Goal: Task Accomplishment & Management: Use online tool/utility

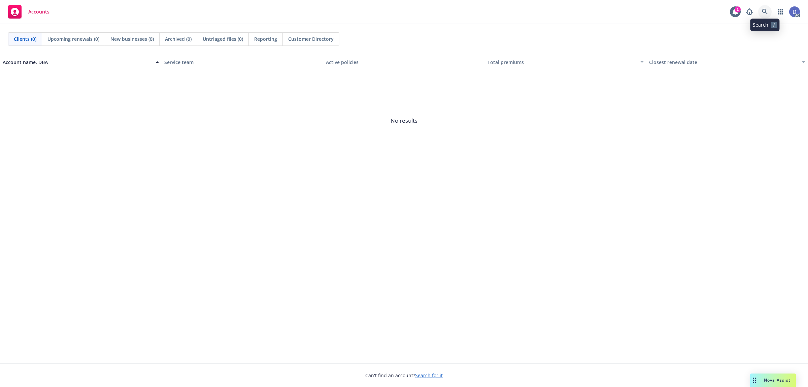
click at [768, 15] on link at bounding box center [765, 11] width 13 height 13
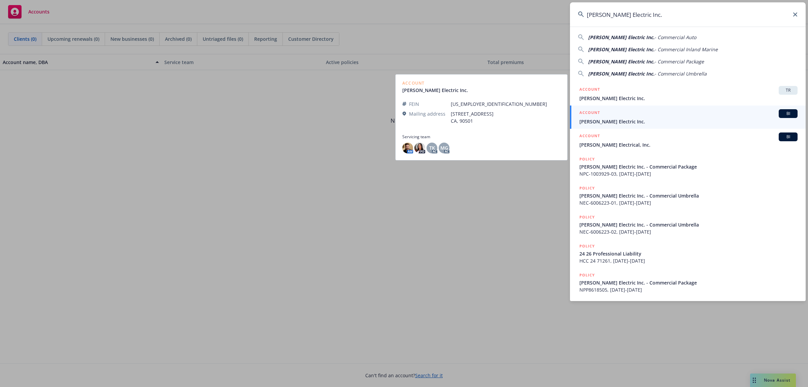
type input "Barden Electric Inc."
click at [646, 120] on span "Barden Electric Inc." at bounding box center [689, 121] width 218 height 7
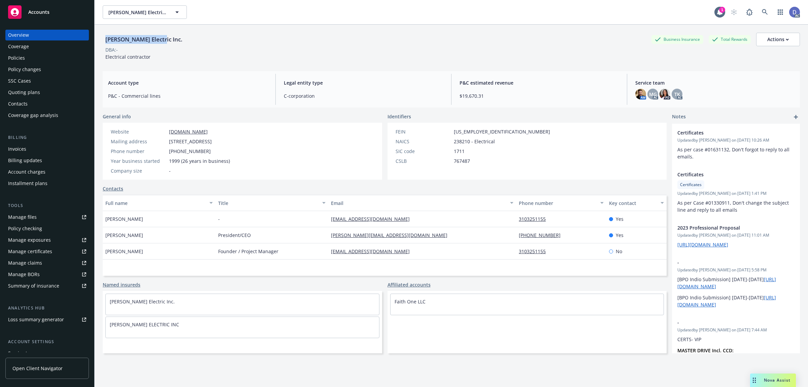
copy div "Barden Electric Inc."
drag, startPoint x: 162, startPoint y: 41, endPoint x: 105, endPoint y: 44, distance: 57.3
click at [105, 44] on div "Barden Electric Inc. Business Insurance Total Rewards Actions" at bounding box center [452, 39] width 698 height 13
click at [51, 261] on link "Manage claims" at bounding box center [47, 262] width 84 height 11
click at [40, 219] on link "Manage files" at bounding box center [47, 217] width 84 height 11
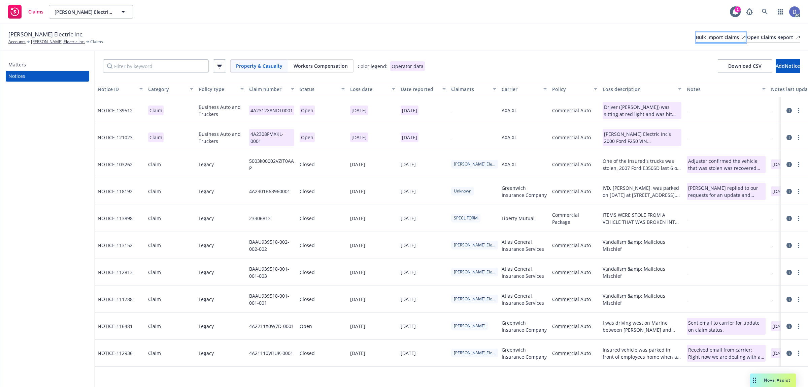
click at [696, 34] on div "Bulk import claims" at bounding box center [721, 37] width 50 height 10
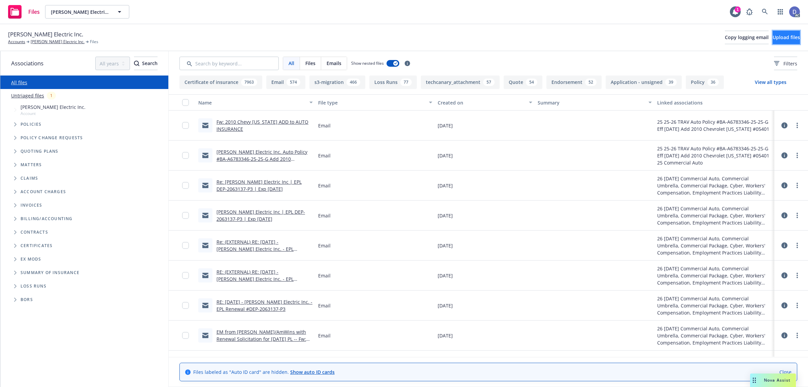
click at [788, 39] on span "Upload files" at bounding box center [786, 37] width 27 height 6
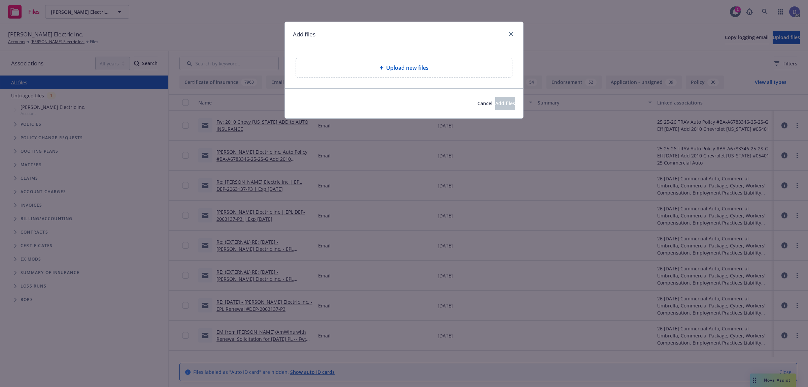
click at [381, 69] on icon at bounding box center [382, 68] width 4 height 4
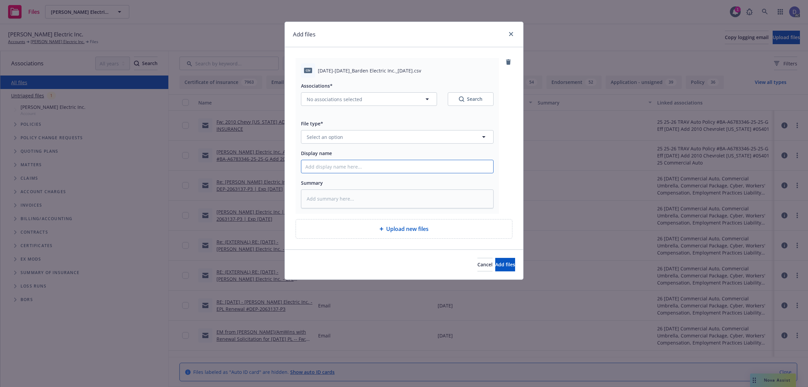
click at [412, 169] on input "Display name" at bounding box center [397, 166] width 192 height 13
paste input "2021-2024_Barden Electric Inc._10-3-2024"
type input "2021-2024_Barden Electric Inc._10-3-2024"
type textarea "x"
type input "2021-2024_Barden Electric Inc._10-3-2024"
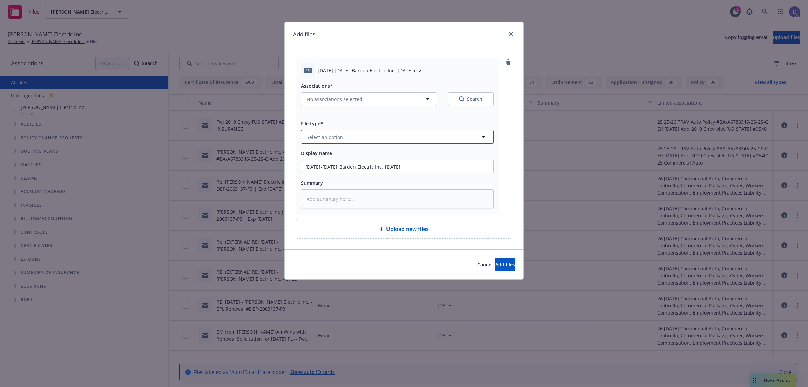
click at [434, 136] on button "Select an option" at bounding box center [397, 136] width 193 height 13
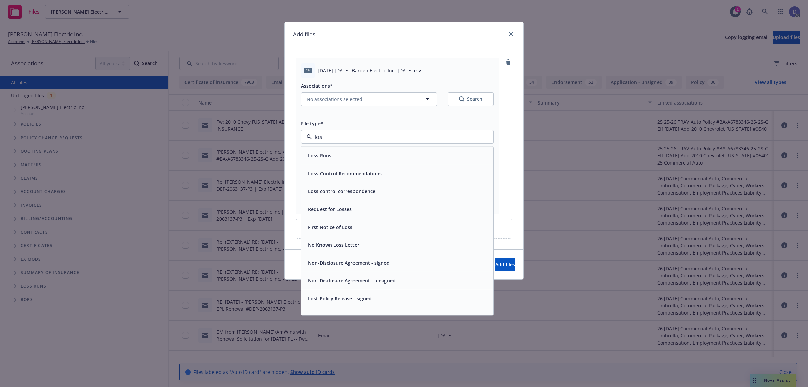
type input "loss"
click at [423, 147] on div "Loss Runs" at bounding box center [397, 156] width 192 height 18
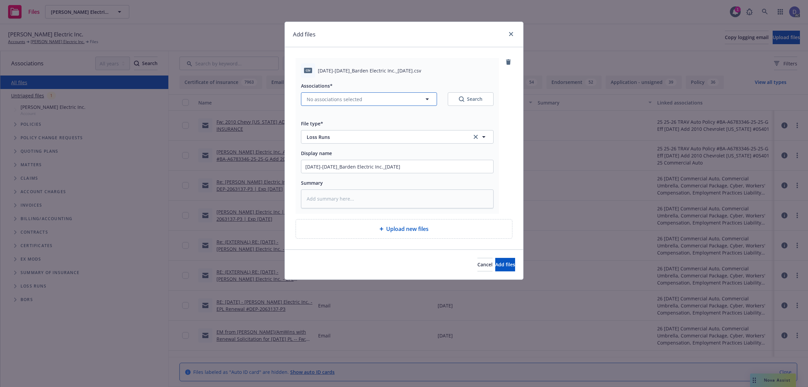
click at [366, 104] on button "No associations selected" at bounding box center [369, 98] width 136 height 13
type textarea "x"
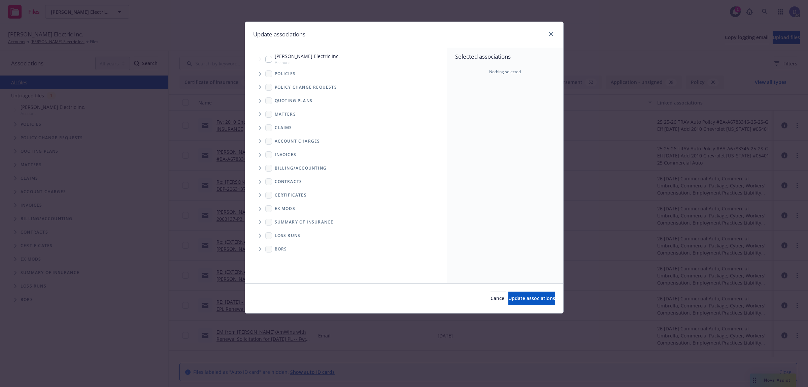
click at [255, 73] on span "Tree Example" at bounding box center [260, 73] width 11 height 11
click at [260, 73] on icon "Tree Example" at bounding box center [260, 74] width 4 height 3
click at [256, 73] on span "Tree Example" at bounding box center [260, 73] width 11 height 11
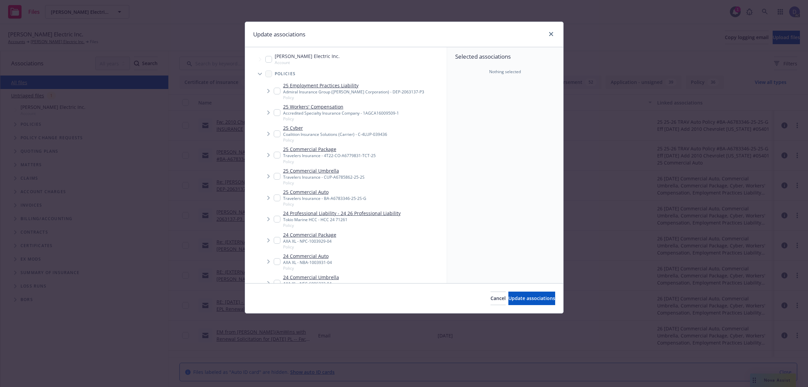
click at [482, 104] on div "Selected associations Nothing selected" at bounding box center [505, 165] width 116 height 236
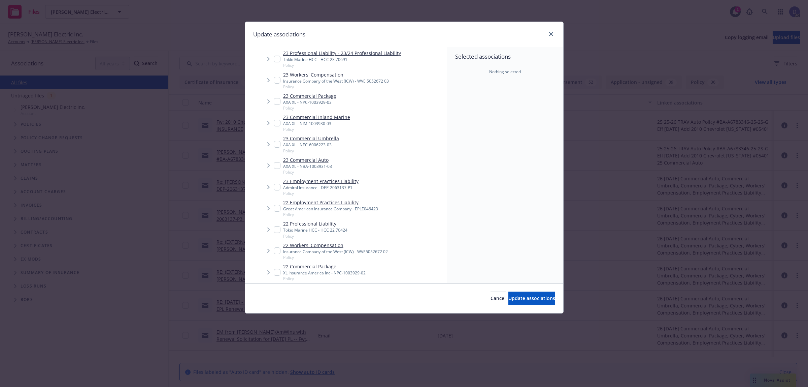
click at [316, 165] on div "AXA XL - NBA-1003931-03" at bounding box center [307, 166] width 49 height 6
checkbox input "true"
click at [513, 295] on span "Update associations" at bounding box center [532, 298] width 47 height 6
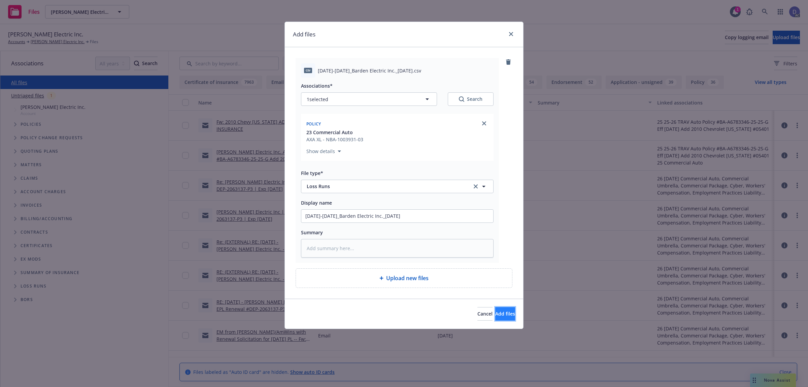
click at [496, 317] on span "Add files" at bounding box center [506, 313] width 20 height 6
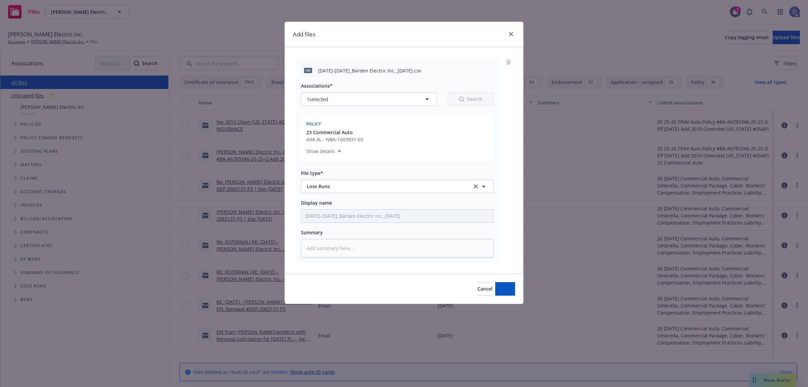
type textarea "x"
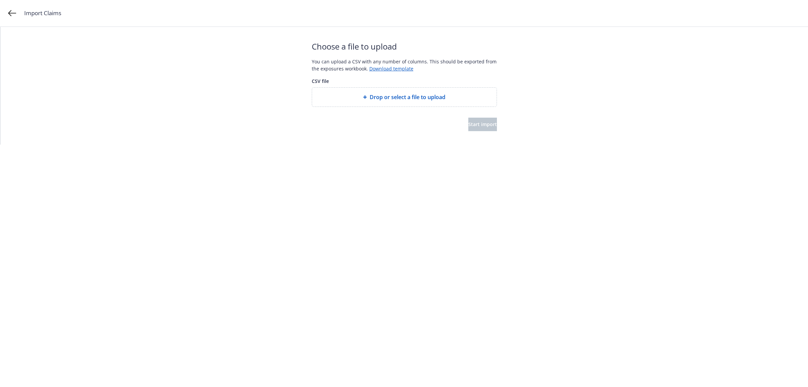
click at [401, 98] on span "Drop or select a file to upload" at bounding box center [408, 97] width 76 height 8
click at [470, 122] on span "Start import" at bounding box center [483, 124] width 29 height 6
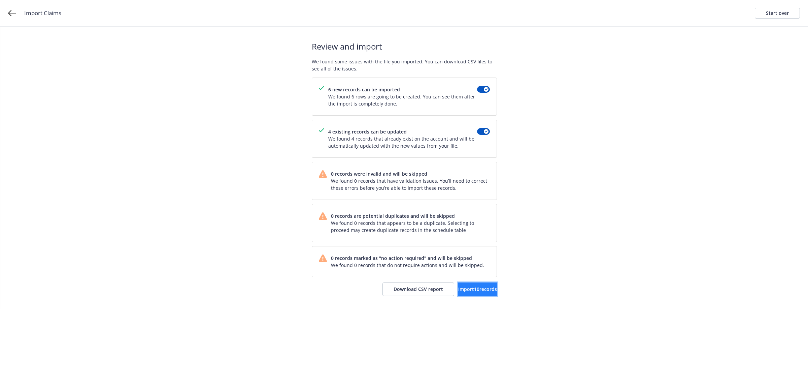
click at [461, 294] on button "Import 10 records" at bounding box center [477, 288] width 39 height 13
click at [477, 290] on span "View accounts" at bounding box center [469, 289] width 33 height 6
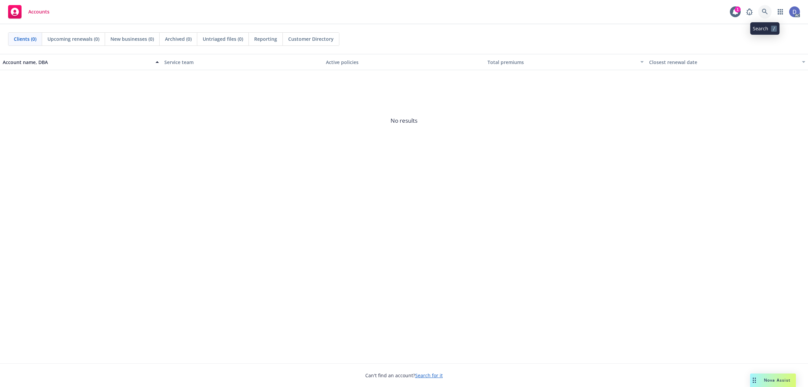
click at [765, 16] on link at bounding box center [765, 11] width 13 height 13
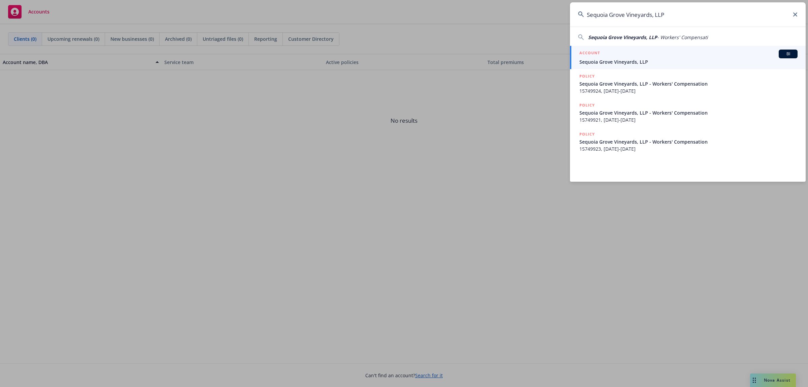
type input "Sequoia Grove Vineyards, LLP"
click at [651, 65] on span "Sequoia Grove Vineyards, LLP" at bounding box center [689, 61] width 218 height 7
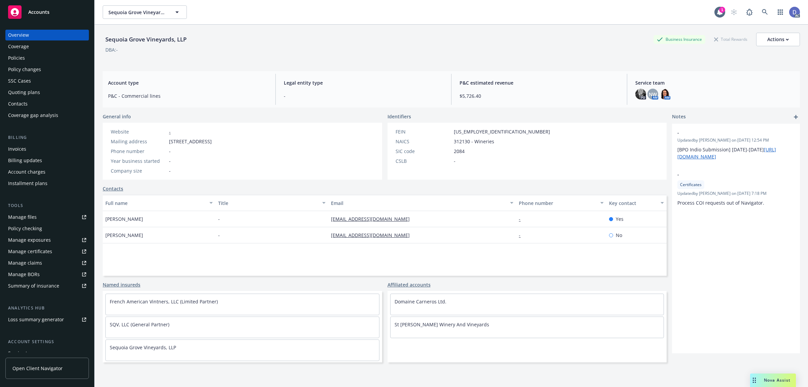
click at [37, 263] on div "Manage claims" at bounding box center [25, 262] width 34 height 11
click at [29, 218] on div "Manage files" at bounding box center [22, 217] width 29 height 11
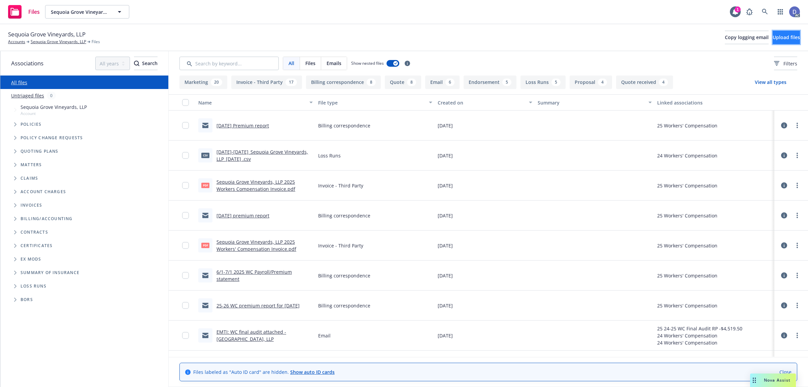
click at [781, 39] on span "Upload files" at bounding box center [786, 37] width 27 height 6
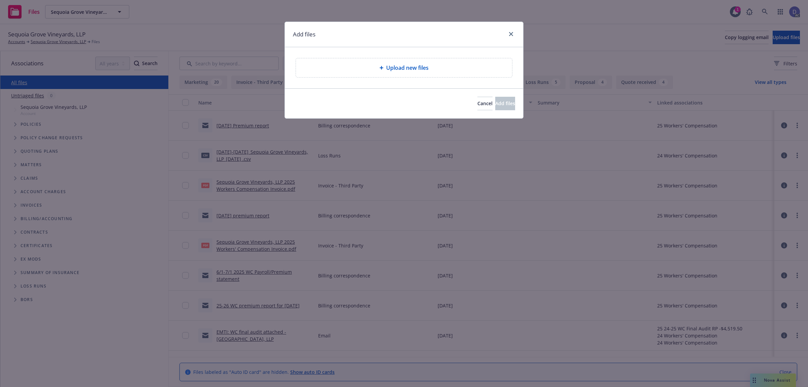
click at [397, 77] on div "Upload new files" at bounding box center [404, 67] width 216 height 19
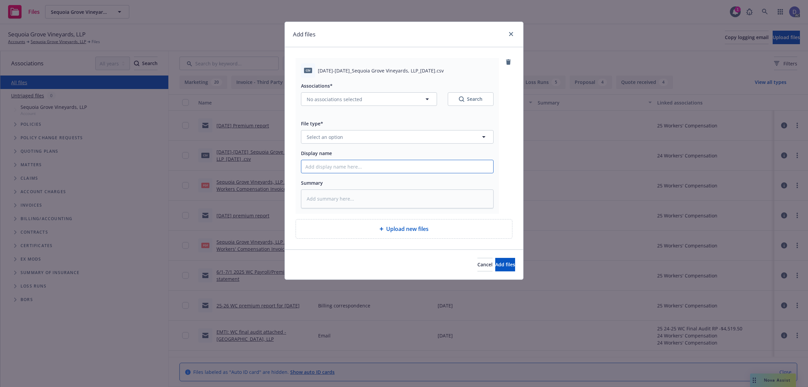
click at [461, 168] on input "Display name" at bounding box center [397, 166] width 192 height 13
paste input "[DATE]-[DATE]_Sequoia Grove Vineyards, LLP_[DATE]"
type input "[DATE]-[DATE]_Sequoia Grove Vineyards, LLP_[DATE]"
type textarea "x"
type input "2023-2025_Sequoia Grove Vineyards, LLP_10-3-2024"
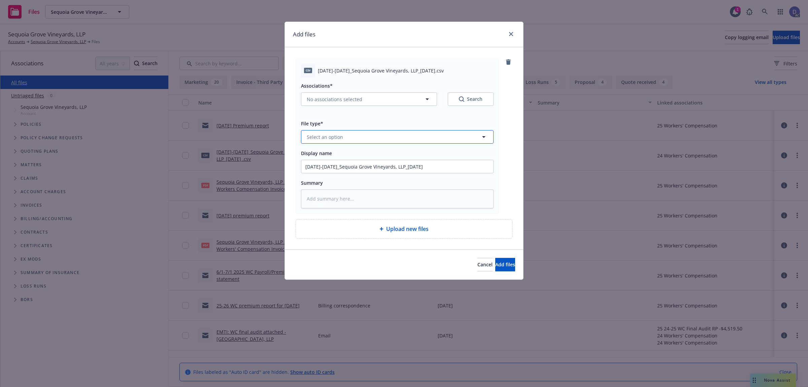
click at [421, 141] on button "Select an option" at bounding box center [397, 136] width 193 height 13
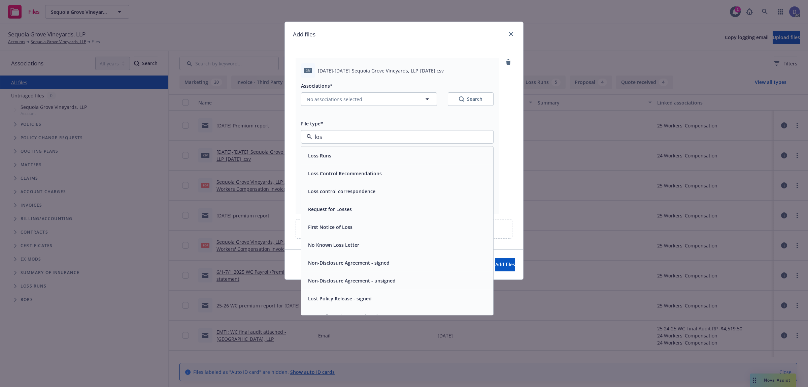
type input "loss"
click at [402, 153] on div "Loss Runs" at bounding box center [398, 156] width 184 height 10
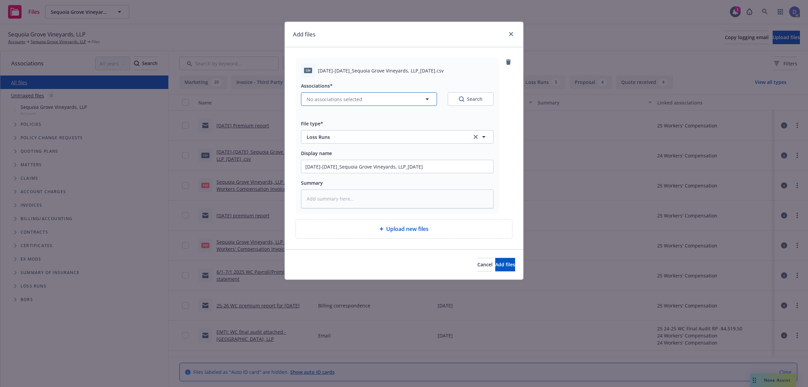
click at [347, 96] on span "No associations selected" at bounding box center [335, 99] width 56 height 7
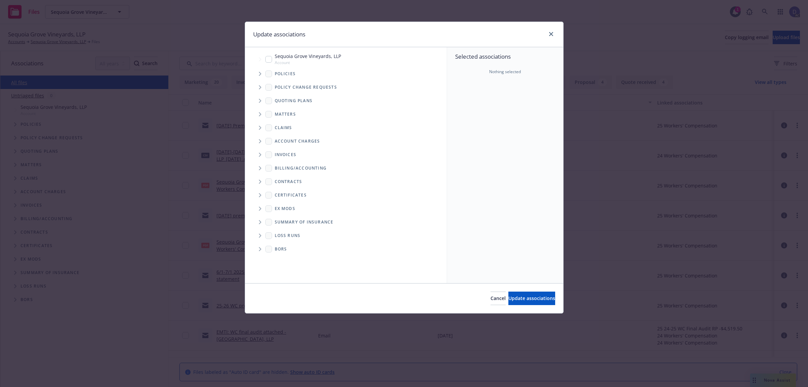
click at [259, 75] on icon "Tree Example" at bounding box center [260, 74] width 3 height 4
click at [469, 98] on div "Selected associations Nothing selected" at bounding box center [505, 165] width 116 height 236
type textarea "x"
click at [277, 113] on input "Tree Example" at bounding box center [277, 112] width 7 height 7
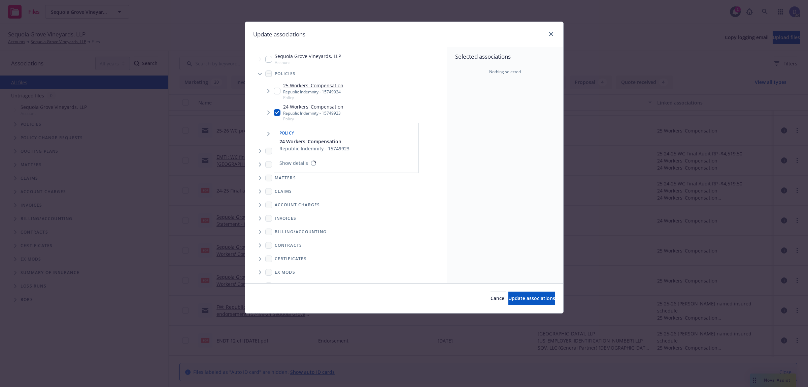
checkbox input "true"
click at [509, 295] on span "Update associations" at bounding box center [532, 298] width 47 height 6
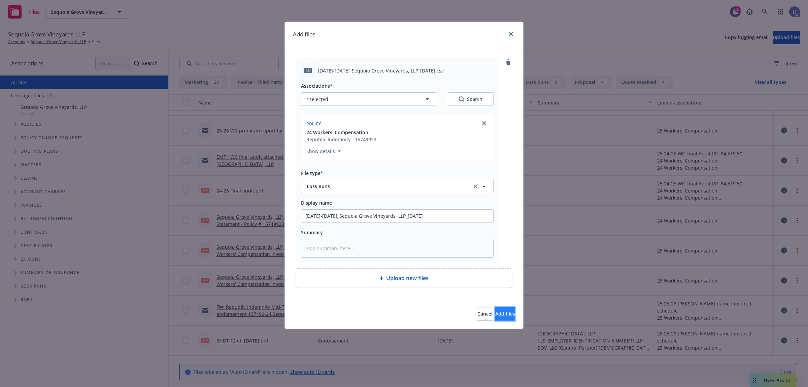
click at [496, 320] on button "Add files" at bounding box center [506, 313] width 20 height 13
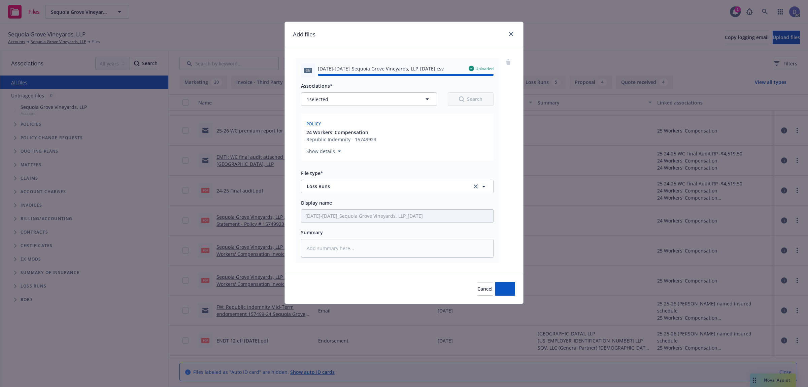
type textarea "x"
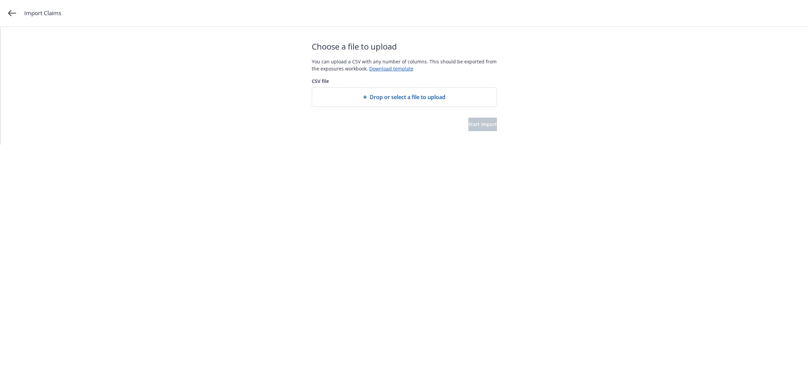
click at [403, 103] on div "Drop or select a file to upload" at bounding box center [404, 97] width 185 height 19
click at [478, 127] on button "Start import" at bounding box center [483, 124] width 29 height 13
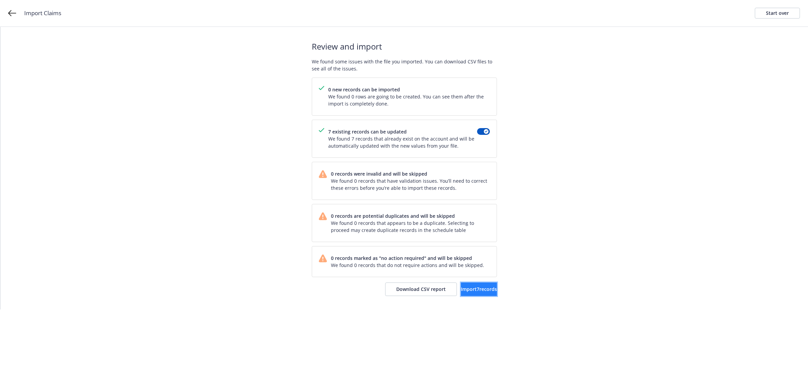
click at [465, 285] on button "Import 7 records" at bounding box center [479, 288] width 36 height 13
click at [464, 288] on span "View accounts" at bounding box center [469, 289] width 33 height 6
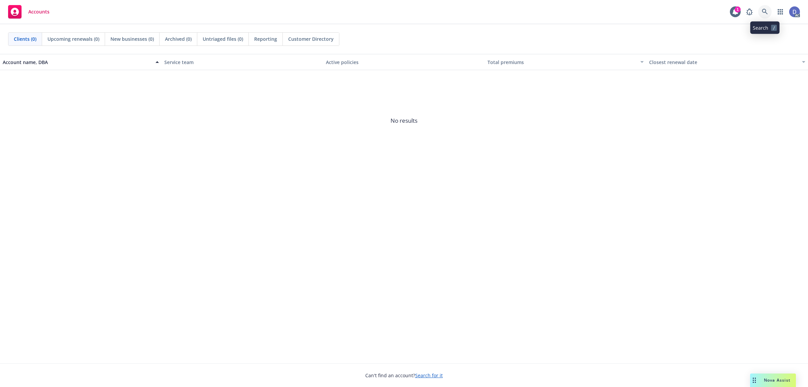
click at [763, 6] on link at bounding box center [765, 11] width 13 height 13
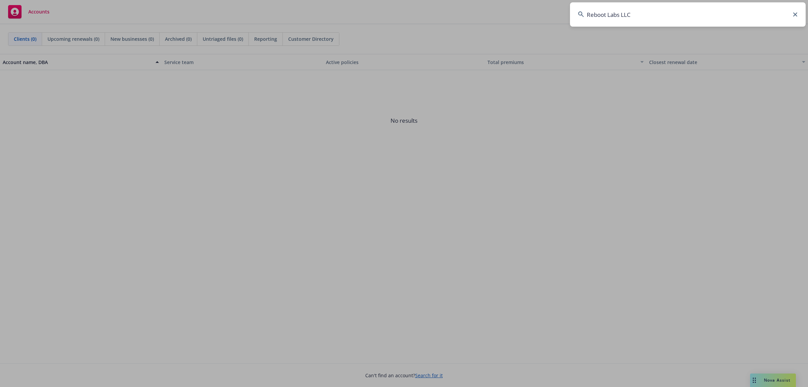
click at [760, 7] on input "Reboot Labs LLC" at bounding box center [688, 14] width 236 height 24
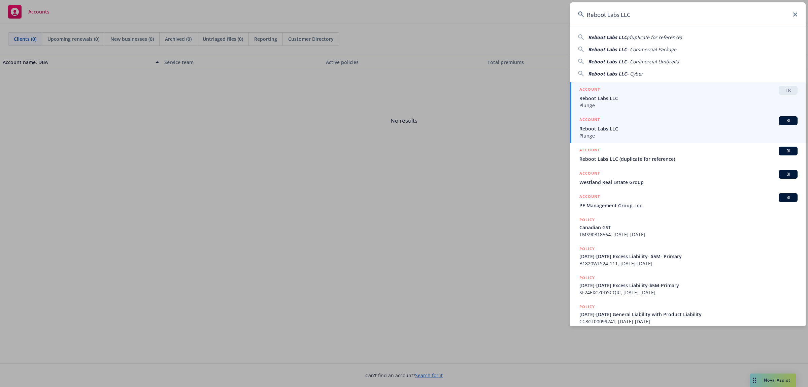
type input "Reboot Labs LLC"
click at [607, 127] on span "Reboot Labs LLC" at bounding box center [689, 128] width 218 height 7
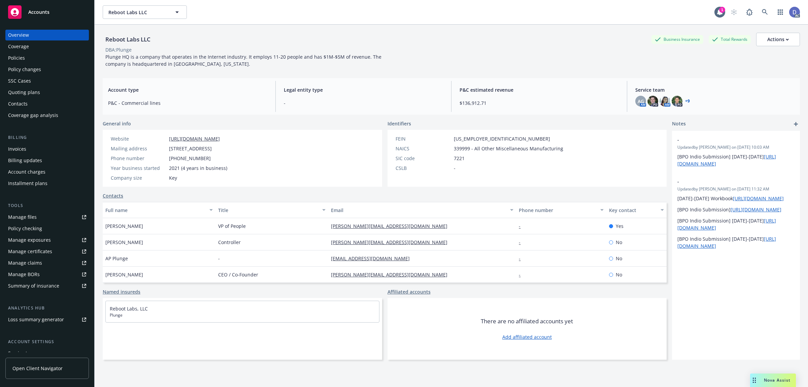
click at [43, 263] on link "Manage claims" at bounding box center [47, 262] width 84 height 11
click at [34, 221] on div "Manage files" at bounding box center [22, 217] width 29 height 11
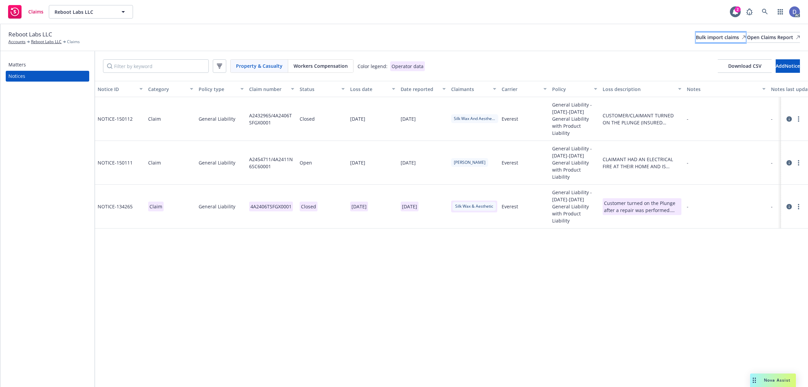
click at [699, 38] on div "Bulk import claims" at bounding box center [721, 37] width 50 height 10
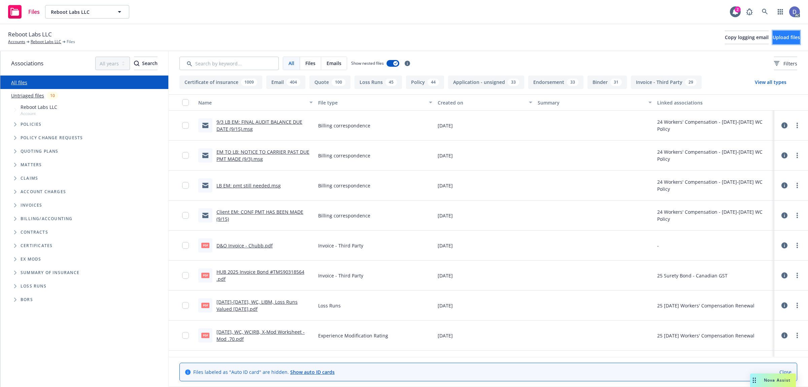
click at [792, 38] on button "Upload files" at bounding box center [786, 37] width 27 height 13
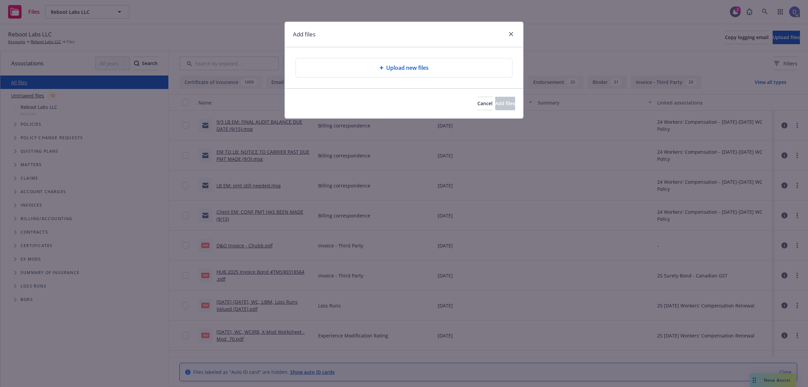
click at [407, 65] on span "Upload new files" at bounding box center [407, 68] width 42 height 8
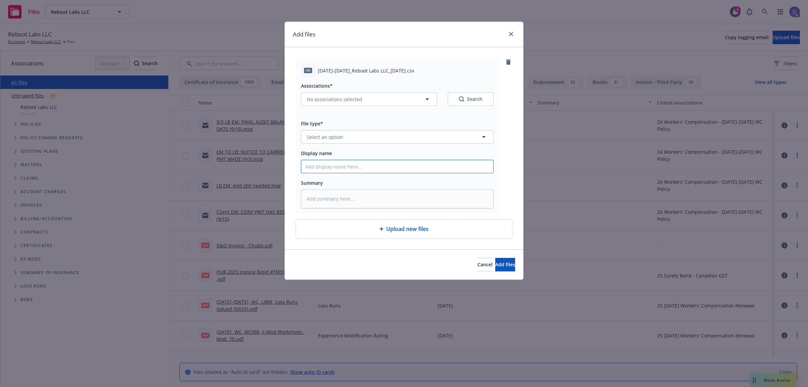
drag, startPoint x: 432, startPoint y: 164, endPoint x: 432, endPoint y: 160, distance: 4.0
click at [432, 164] on input "Display name" at bounding box center [397, 166] width 192 height 13
paste input "2023-2024_Reboot Labs LLC_10-2-2024"
type input "2023-2024_Reboot Labs LLC_10-2-2024"
type textarea "x"
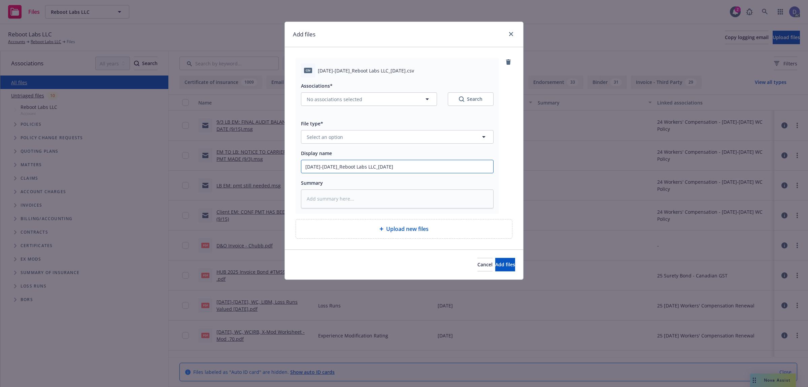
type input "2023-2024_Reboot Labs LLC_10-2-2024"
click at [440, 139] on button "Select an option" at bounding box center [397, 136] width 193 height 13
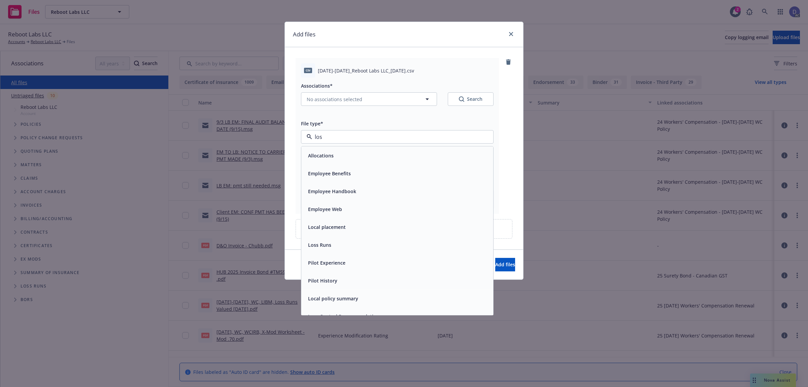
type input "loss"
click at [416, 156] on div "Loss Runs" at bounding box center [398, 156] width 184 height 10
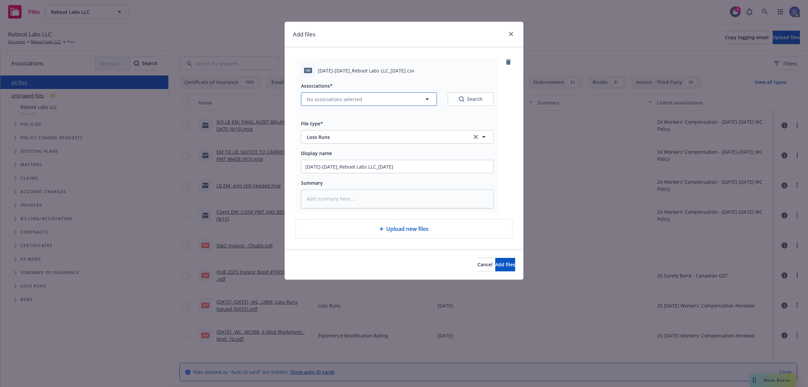
click at [377, 101] on button "No associations selected" at bounding box center [369, 98] width 136 height 13
type textarea "x"
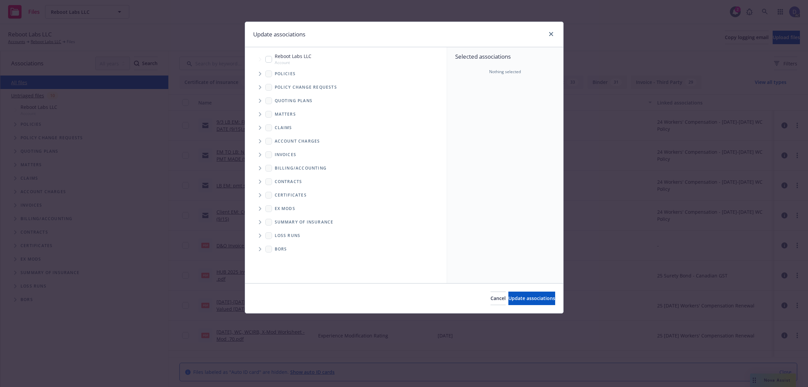
click at [260, 76] on span "Tree Example" at bounding box center [260, 73] width 11 height 11
click at [453, 110] on div "Selected associations Nothing selected" at bounding box center [505, 165] width 116 height 236
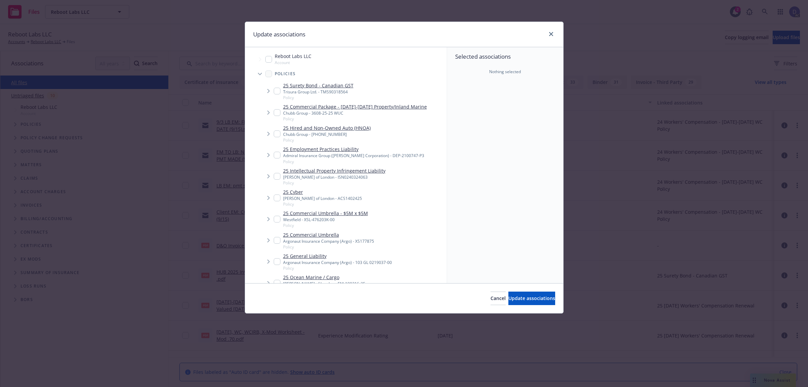
scroll to position [423, 0]
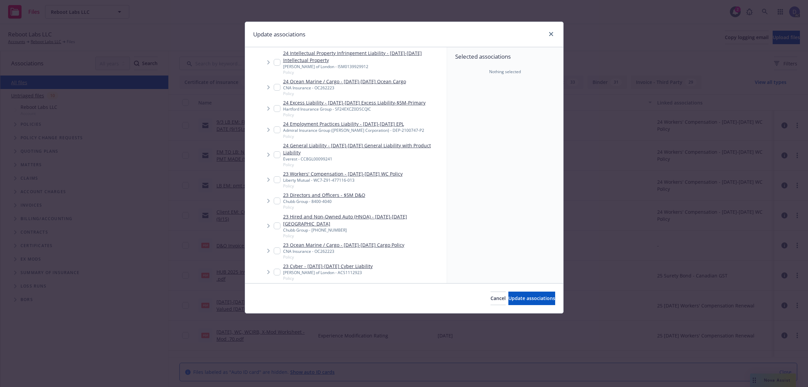
click at [365, 170] on link "23 Workers' Compensation - 2023-2024 WC Policy" at bounding box center [343, 173] width 120 height 7
checkbox input "true"
click at [521, 296] on span "Update associations" at bounding box center [532, 298] width 47 height 6
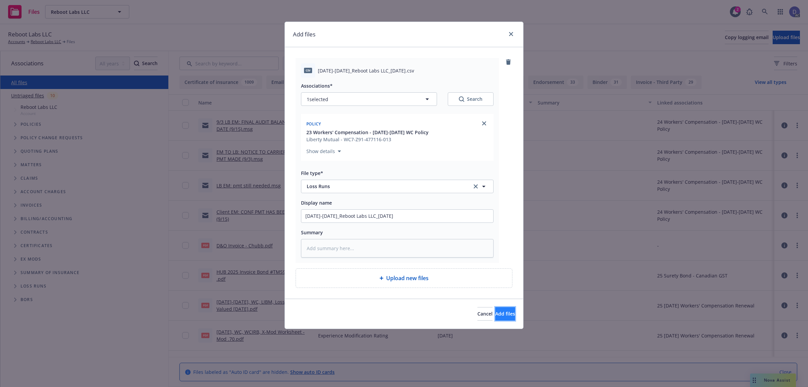
click at [496, 309] on button "Add files" at bounding box center [506, 313] width 20 height 13
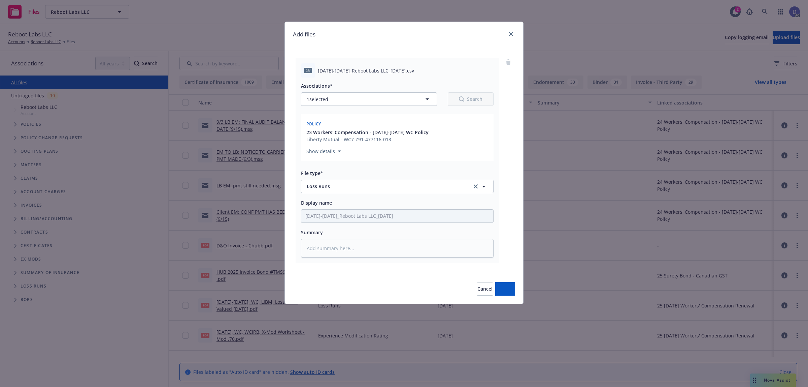
type textarea "x"
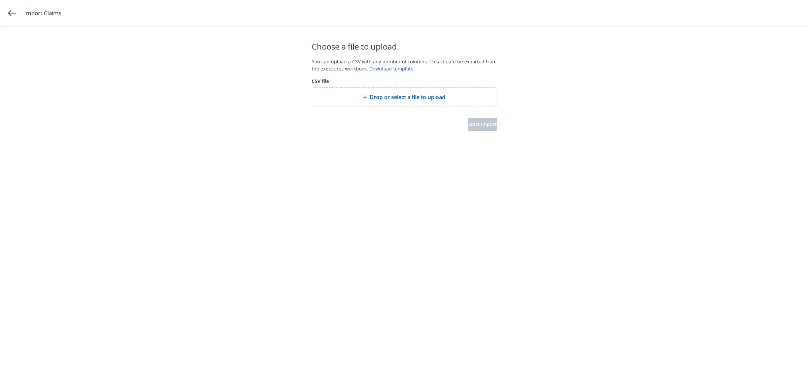
click at [399, 92] on div "Drop or select a file to upload" at bounding box center [404, 97] width 185 height 19
click at [485, 127] on button "Start import" at bounding box center [483, 124] width 29 height 13
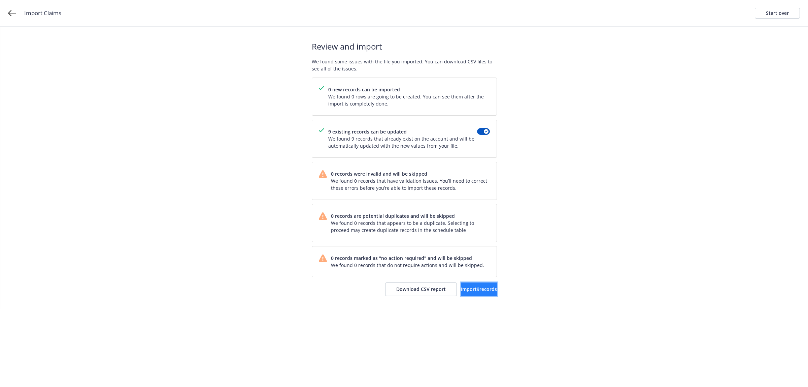
click at [461, 289] on span "Import 9 records" at bounding box center [479, 289] width 36 height 6
click at [477, 290] on span "View accounts" at bounding box center [469, 289] width 33 height 6
